Goal: Find specific page/section: Find specific page/section

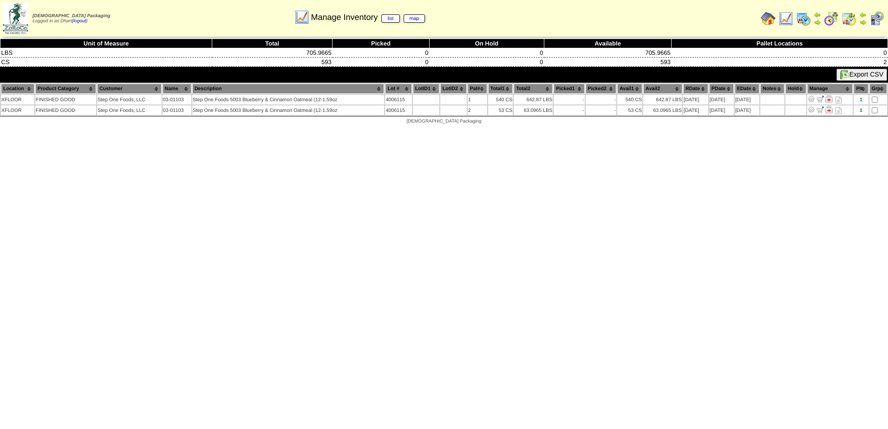
click at [788, 20] on img at bounding box center [786, 18] width 15 height 15
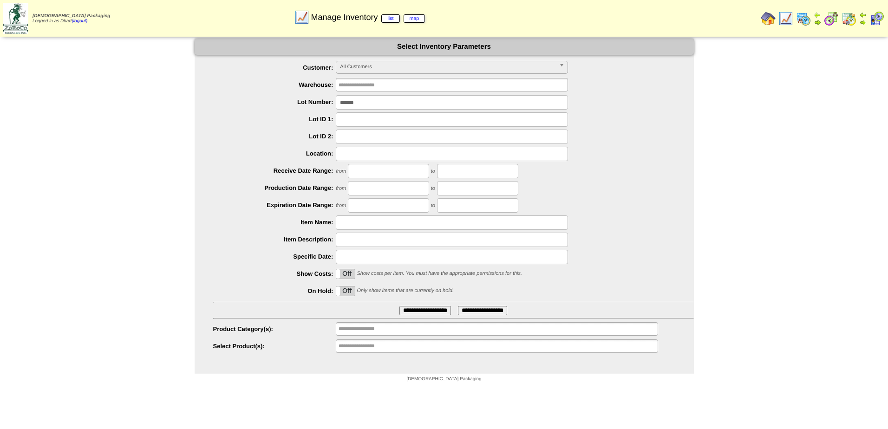
click at [363, 103] on input "*******" at bounding box center [452, 102] width 232 height 14
